Goal: Transaction & Acquisition: Purchase product/service

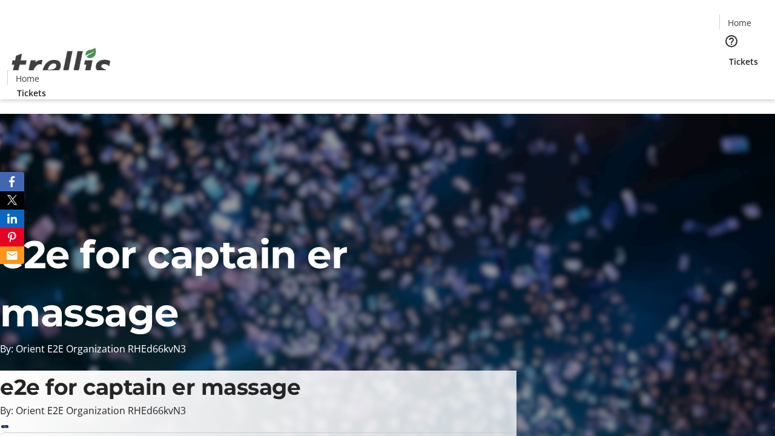
click at [729, 55] on span "Tickets" at bounding box center [743, 61] width 29 height 13
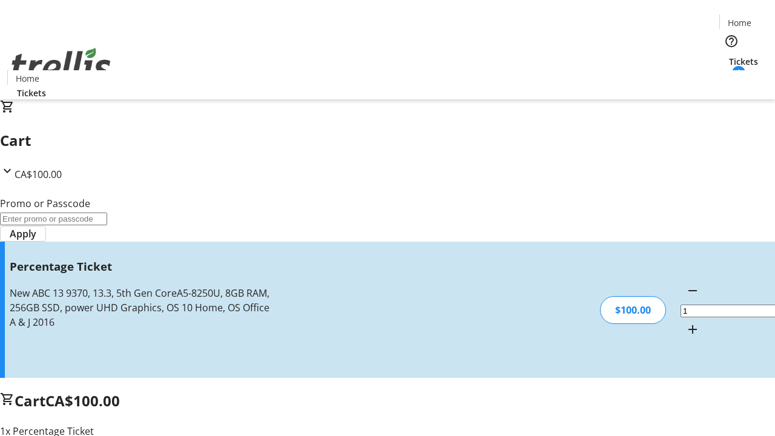
type input "FOO"
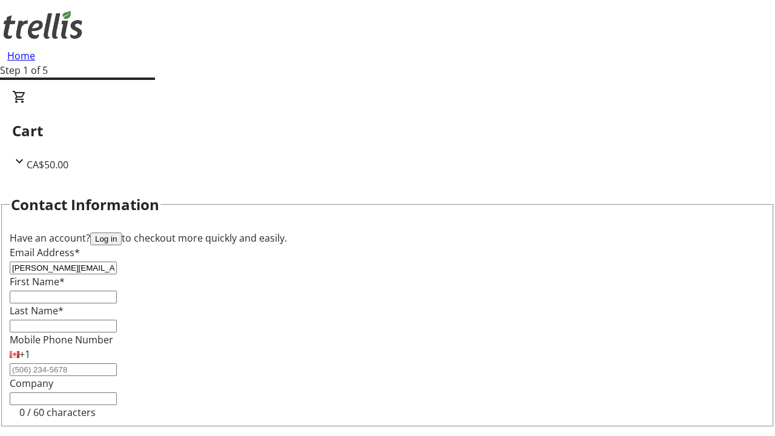
type input "[PERSON_NAME][EMAIL_ADDRESS][DOMAIN_NAME]"
type input "[PERSON_NAME]"
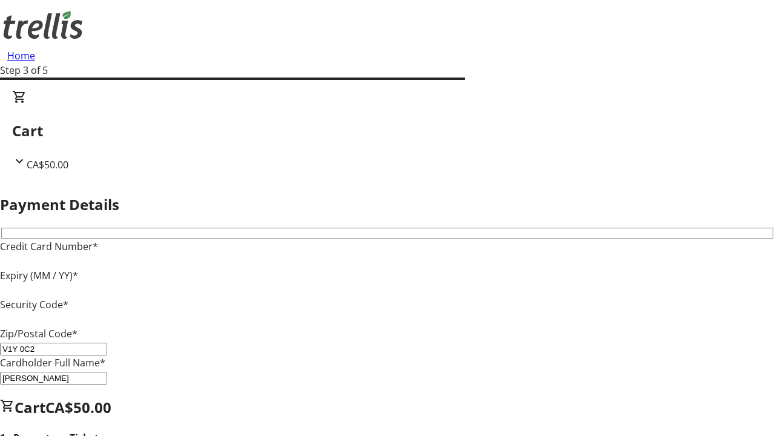
type input "V1Y 0C2"
